Goal: Transaction & Acquisition: Purchase product/service

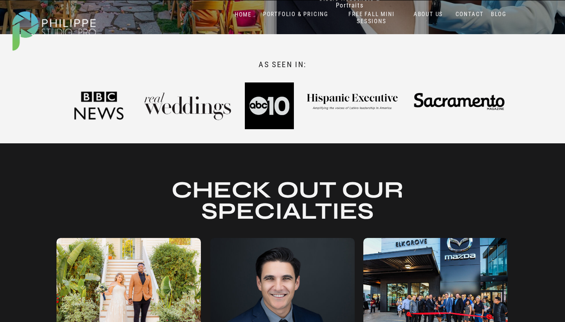
scroll to position [425, 0]
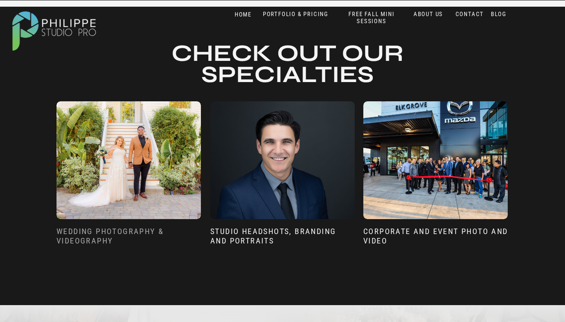
click at [98, 233] on h3 "wEDDING pHOTOGRAPHY & vIDEOGRAPHY" at bounding box center [129, 237] width 144 height 22
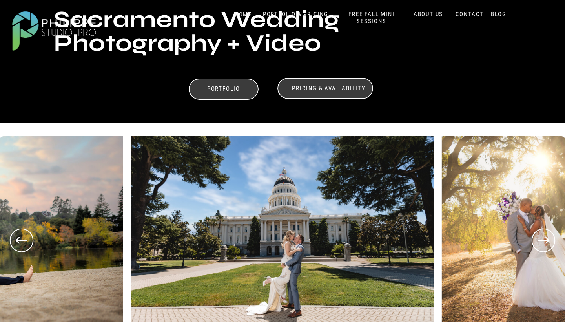
scroll to position [282, 0]
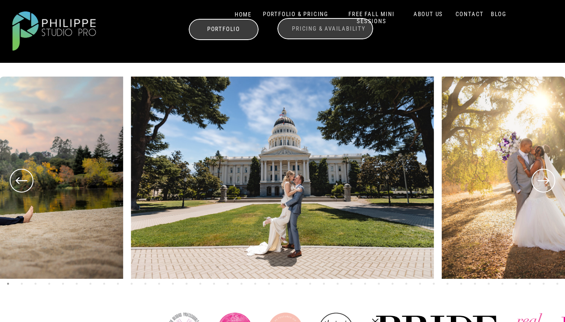
click at [304, 29] on h3 "Pricing & Availability" at bounding box center [329, 28] width 78 height 7
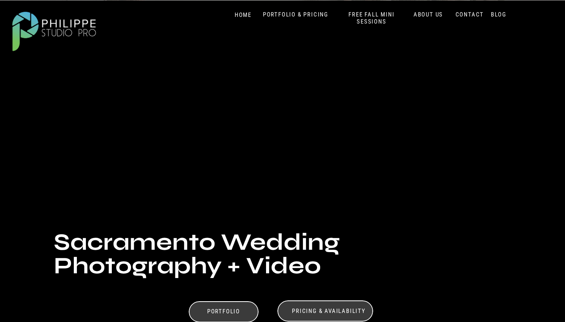
scroll to position [0, 0]
click at [310, 12] on nav "PORTFOLIO & PRICING" at bounding box center [296, 14] width 72 height 7
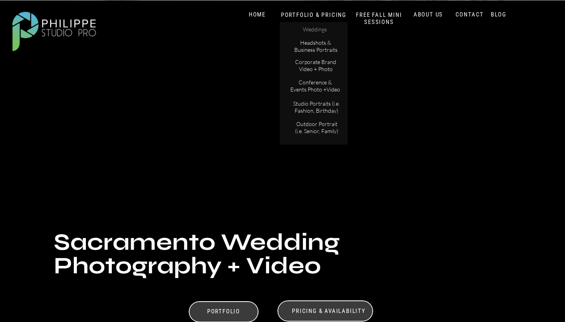
click at [315, 29] on p "Weddings" at bounding box center [315, 30] width 44 height 8
click at [312, 31] on p "Weddings" at bounding box center [315, 30] width 44 height 8
click at [325, 312] on h3 "Pricing & Availability" at bounding box center [329, 310] width 78 height 7
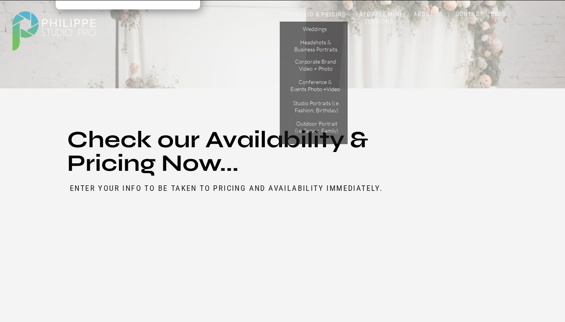
scroll to position [3774, 0]
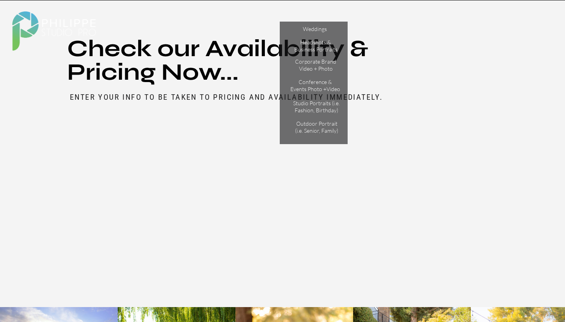
scroll to position [3777, 0]
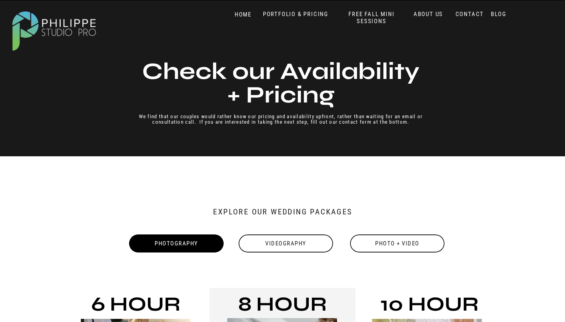
click at [288, 244] on div "Videography" at bounding box center [286, 243] width 96 height 18
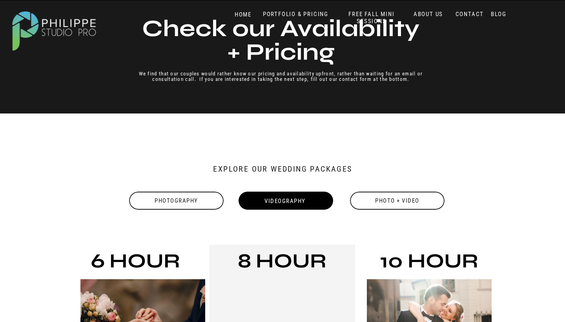
scroll to position [49, 0]
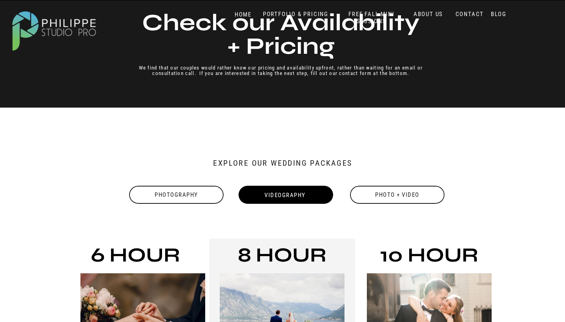
click at [408, 200] on div "Photo + Video" at bounding box center [397, 195] width 96 height 18
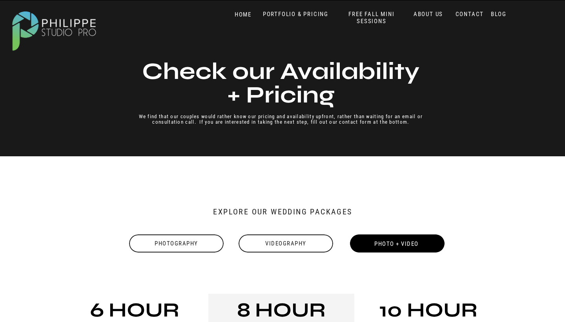
scroll to position [0, 0]
click at [186, 242] on div "Photography" at bounding box center [176, 243] width 96 height 18
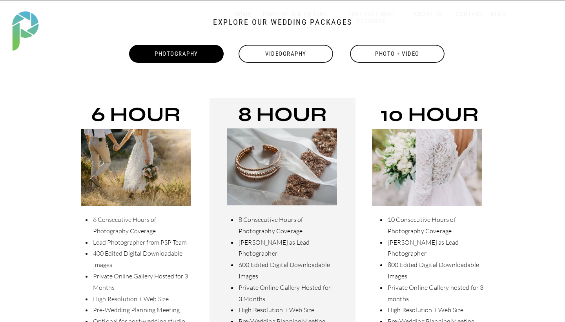
scroll to position [191, 0]
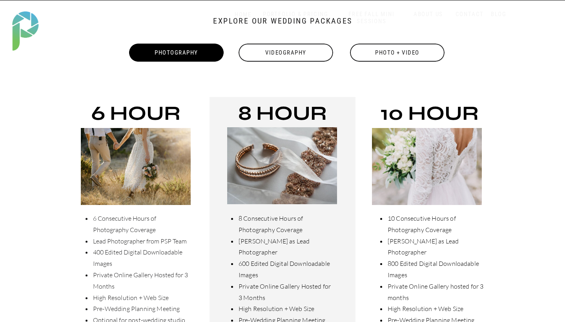
click at [282, 59] on div "Videography" at bounding box center [286, 53] width 96 height 18
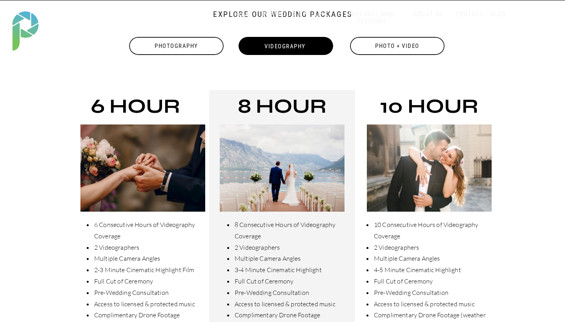
scroll to position [180, 0]
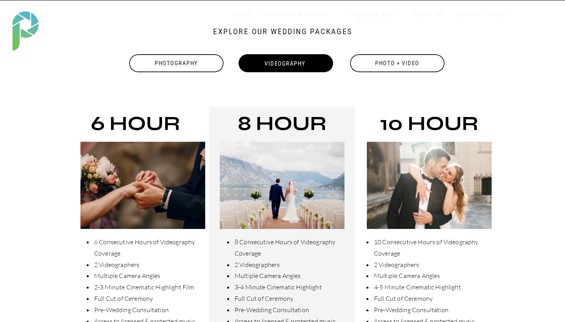
click at [209, 55] on div "Photography" at bounding box center [176, 63] width 96 height 18
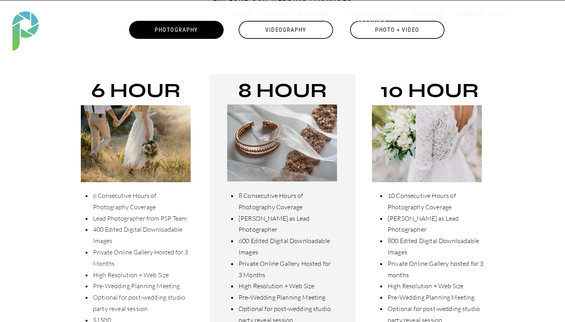
scroll to position [202, 0]
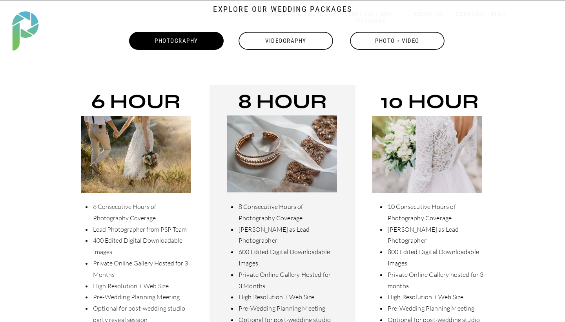
click at [285, 40] on div "Videography" at bounding box center [286, 41] width 96 height 18
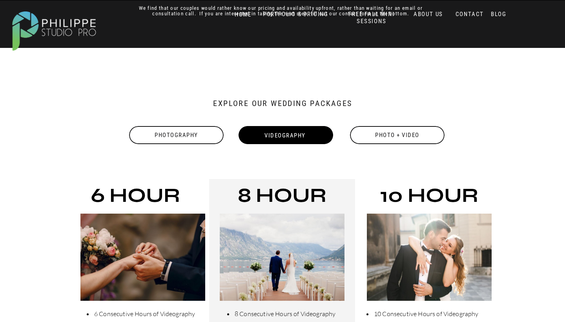
scroll to position [111, 0]
